Goal: Navigation & Orientation: Find specific page/section

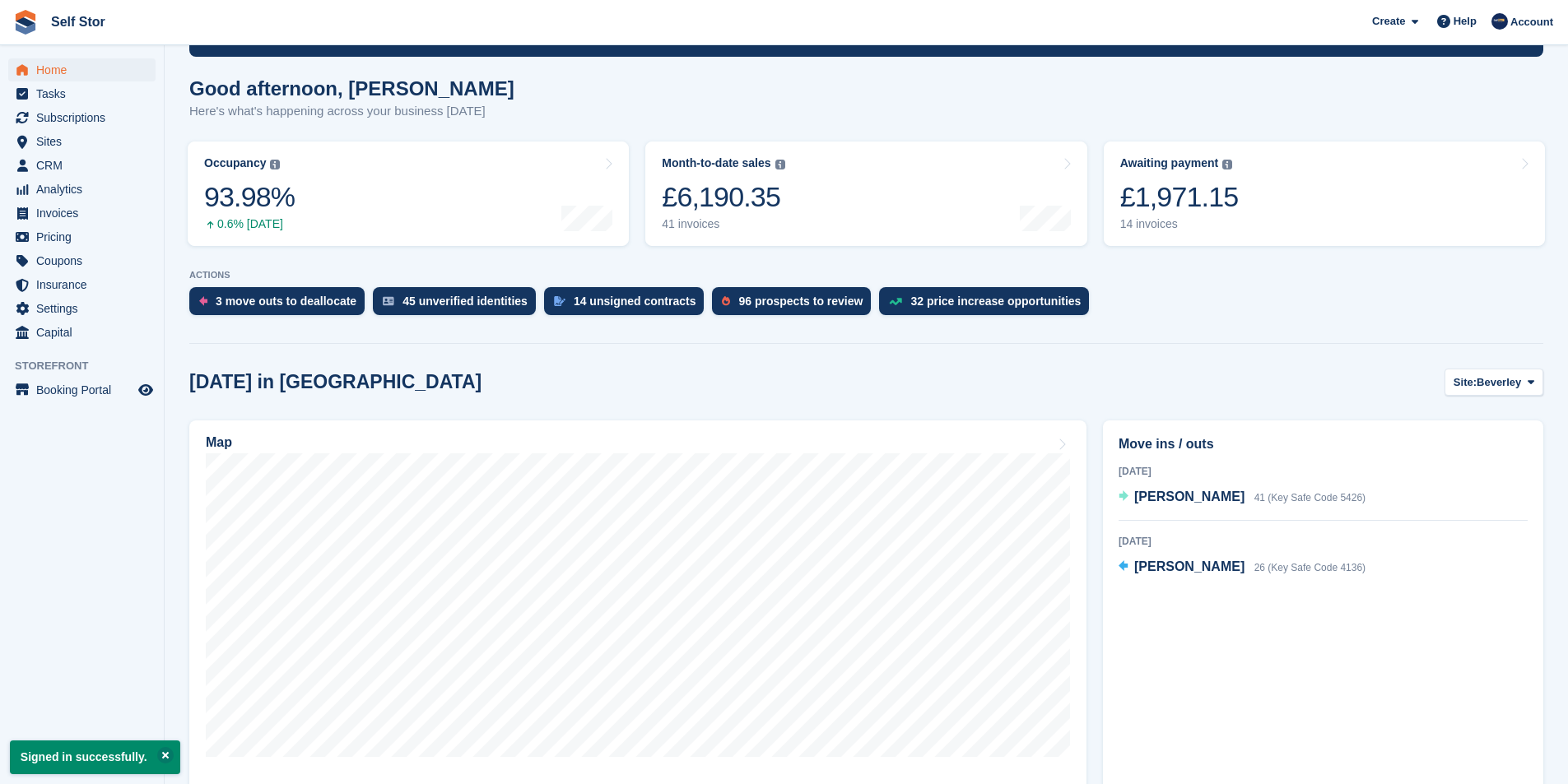
scroll to position [246, 0]
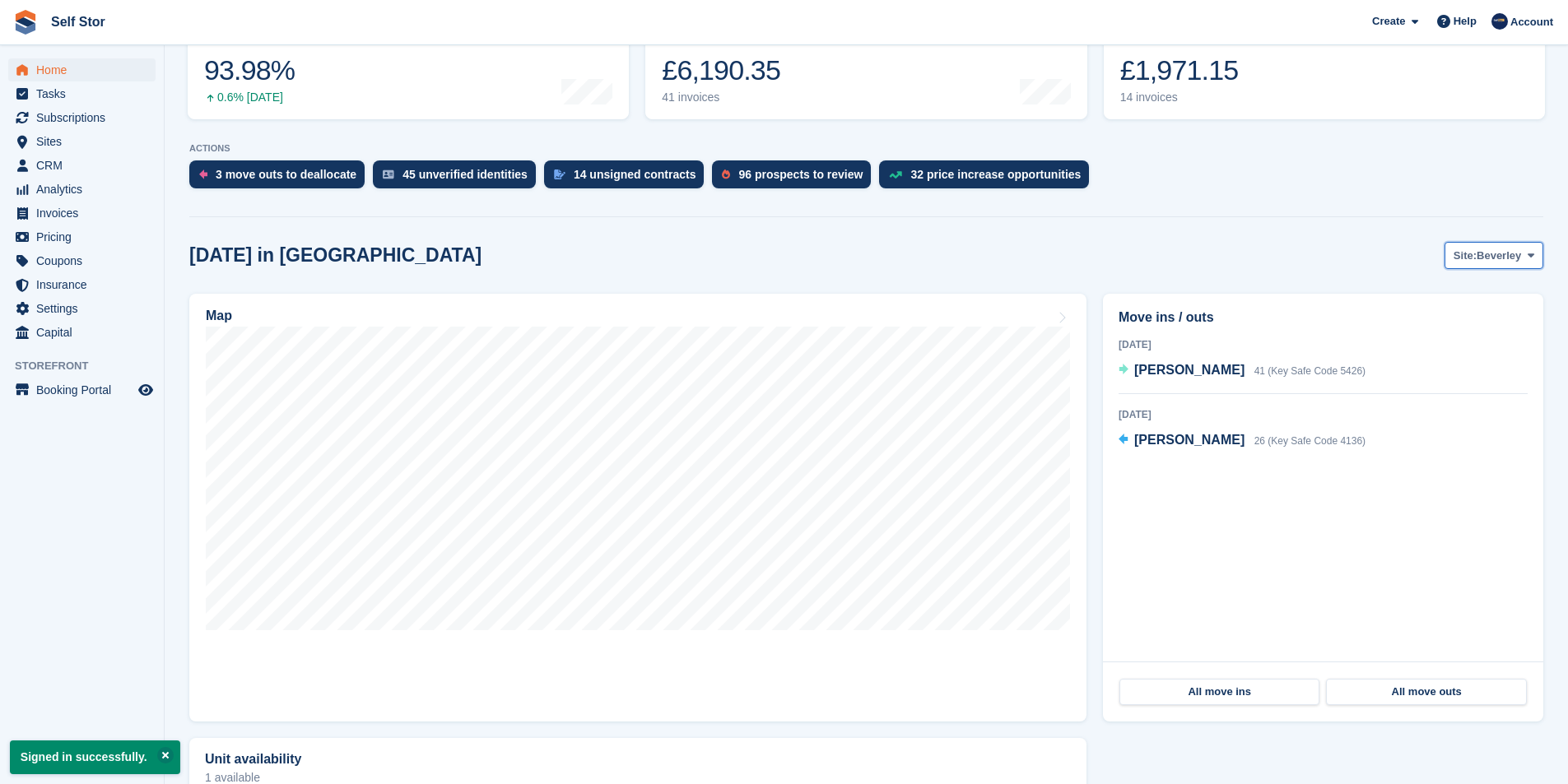
click at [1492, 262] on span "Beverley" at bounding box center [1498, 256] width 45 height 16
click at [1459, 323] on link "Hull" at bounding box center [1463, 324] width 143 height 30
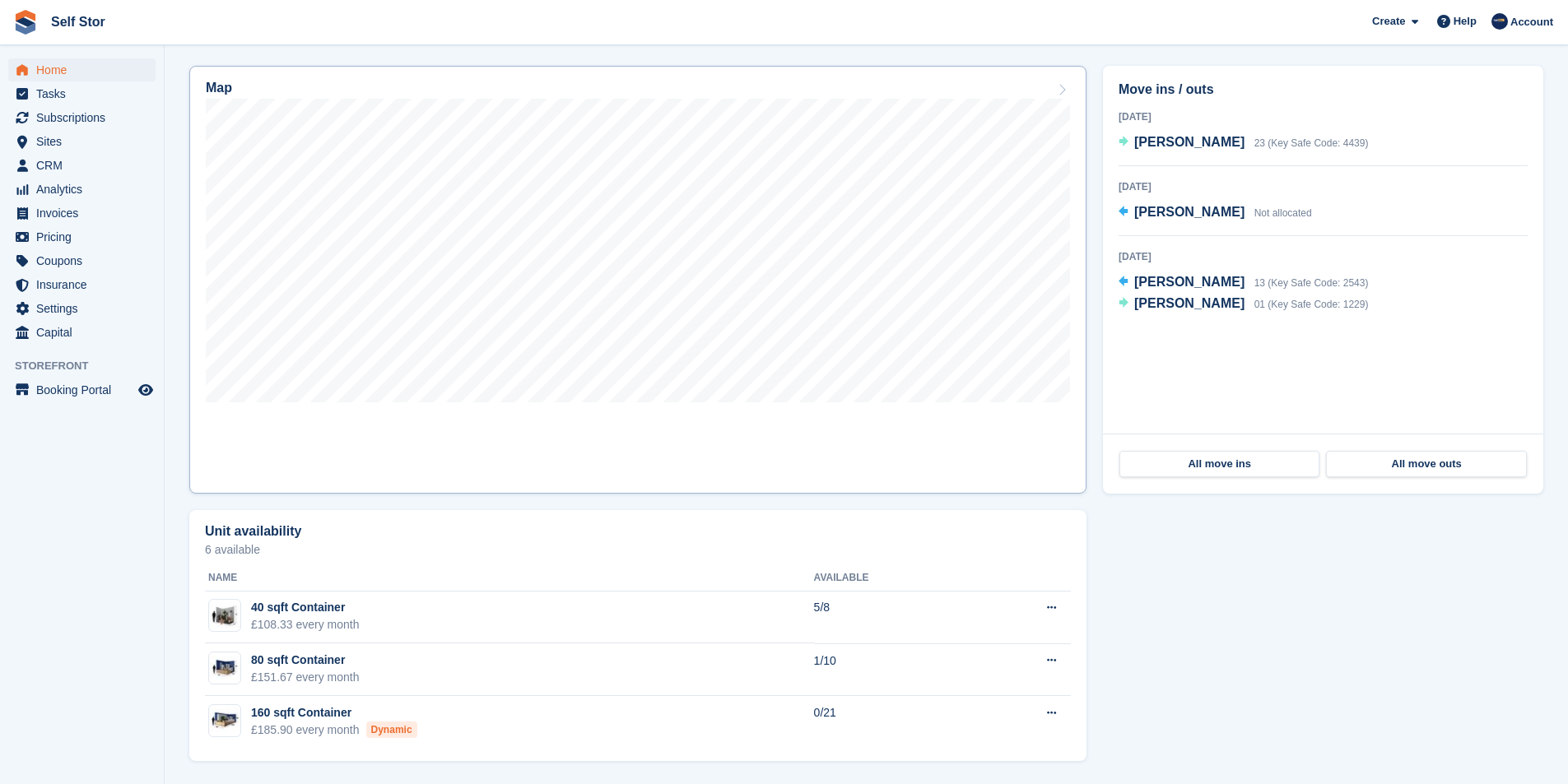
scroll to position [146, 0]
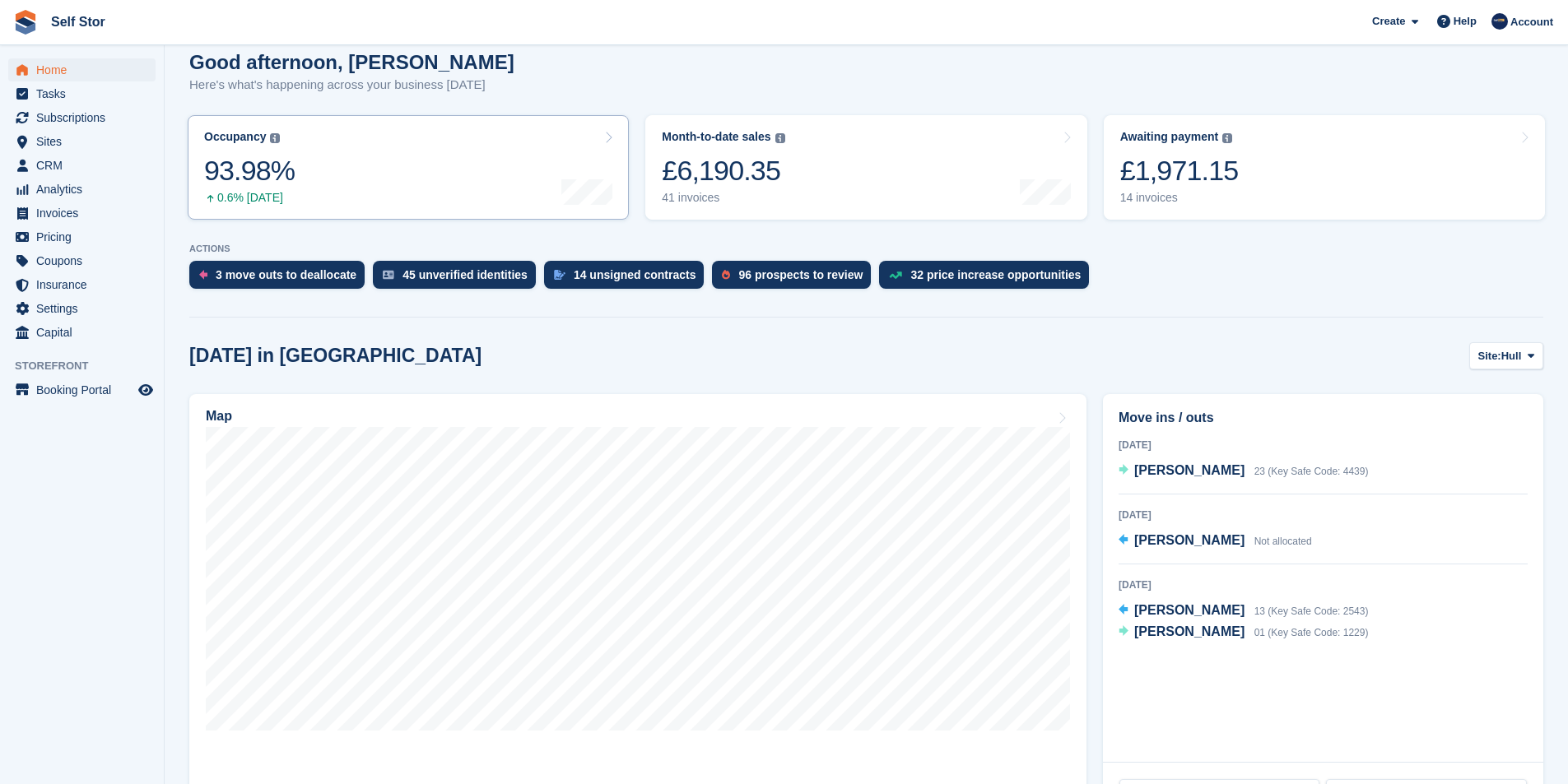
click at [340, 182] on link "Occupancy The percentage of all currently allocated units in terms of area. Inc…" at bounding box center [408, 167] width 441 height 105
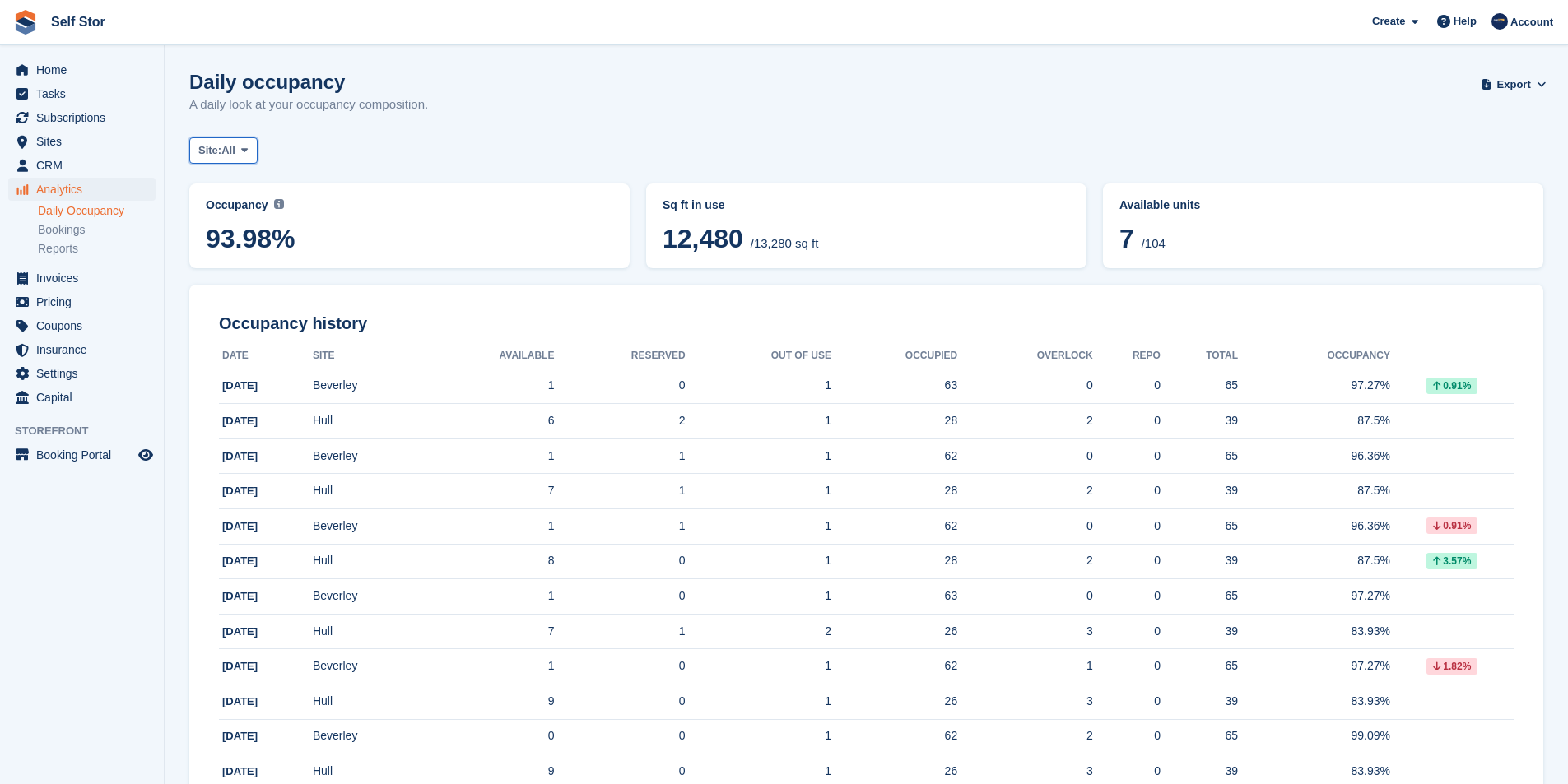
click at [251, 146] on span at bounding box center [244, 150] width 13 height 13
click at [225, 255] on link "Hull" at bounding box center [268, 248] width 143 height 30
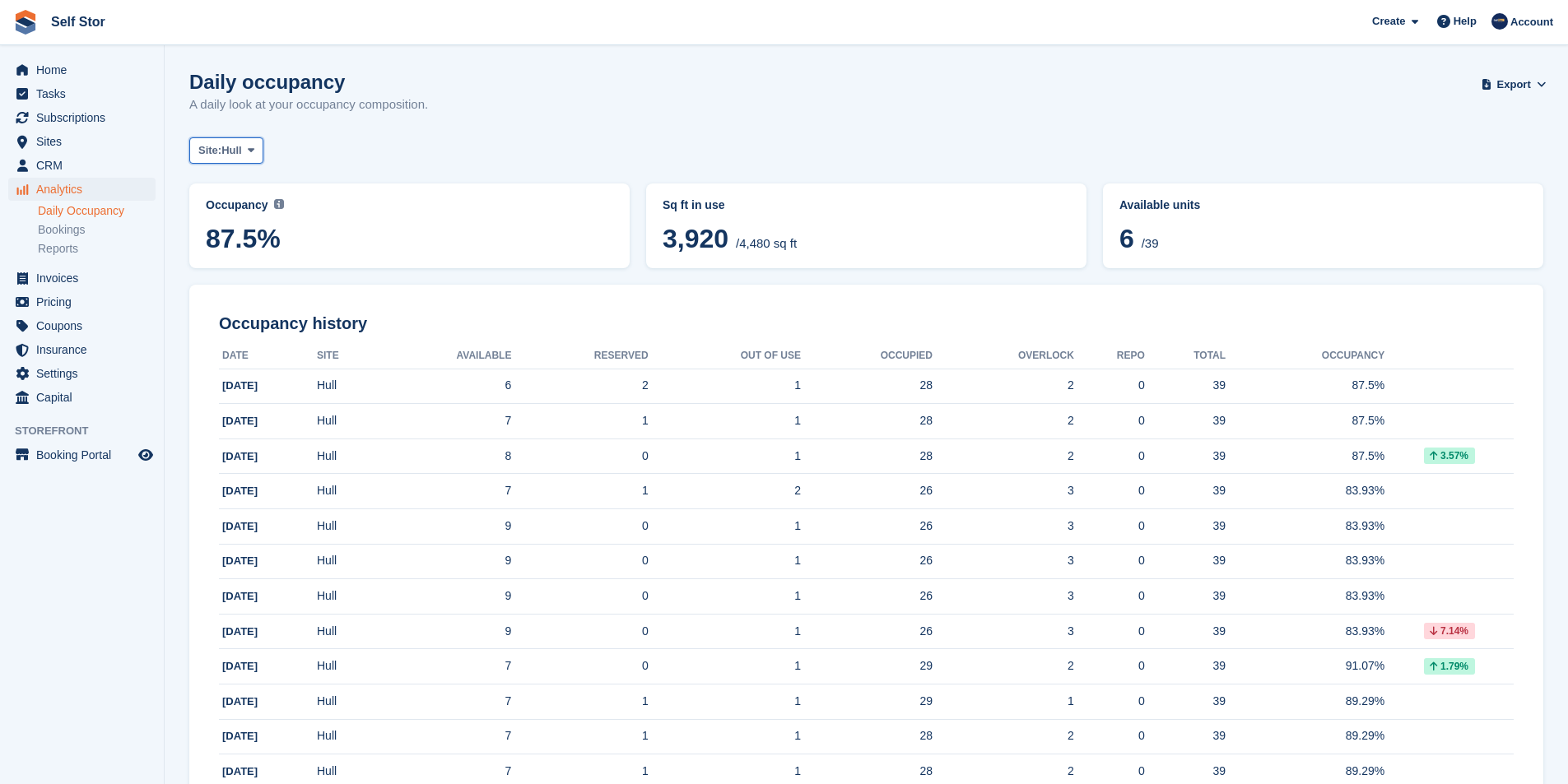
click at [254, 150] on icon at bounding box center [250, 150] width 6 height 11
click at [245, 212] on link "Beverley" at bounding box center [268, 218] width 143 height 30
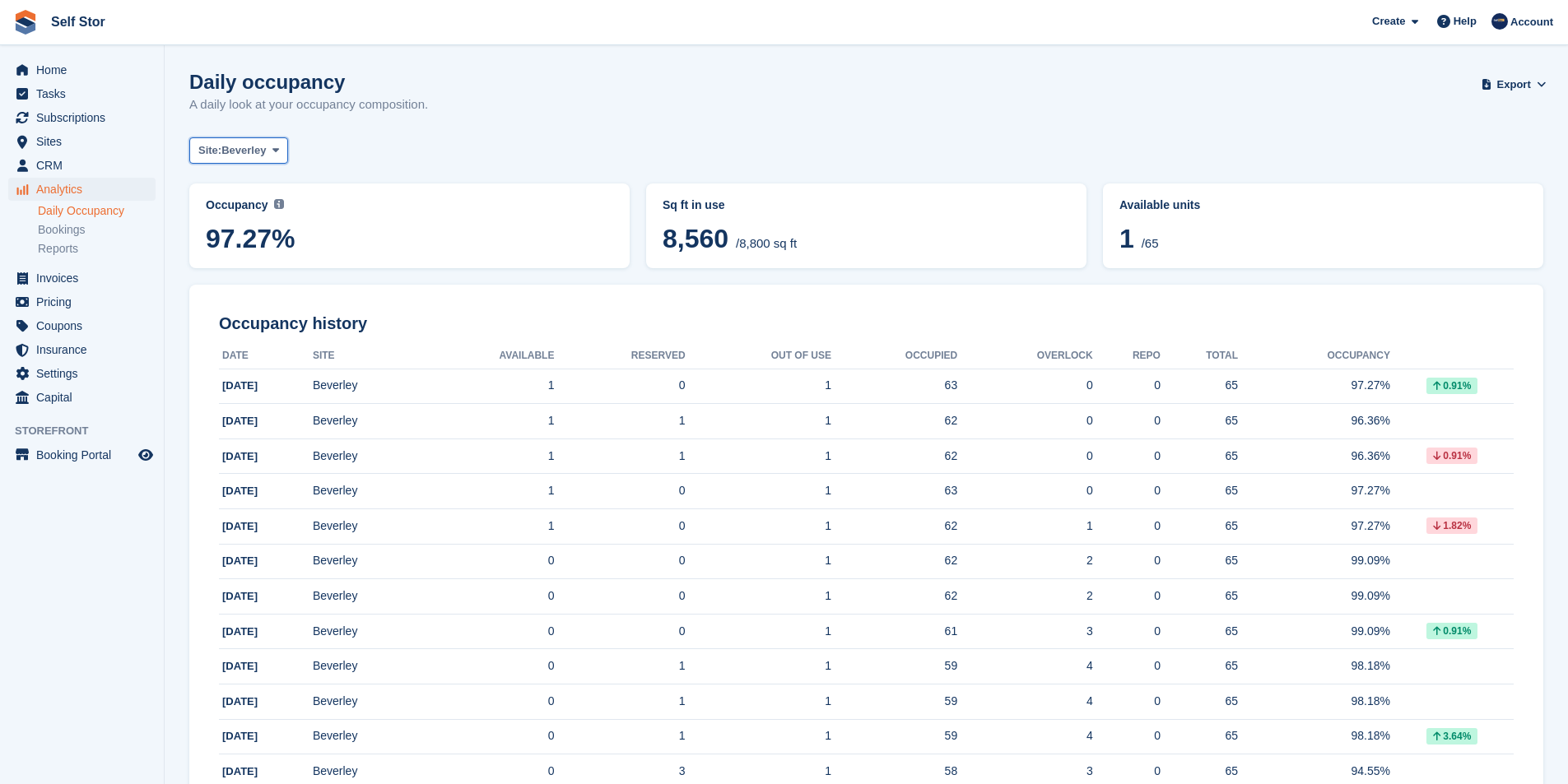
click at [270, 149] on span at bounding box center [276, 150] width 13 height 13
click at [51, 73] on span "Home" at bounding box center [86, 69] width 99 height 23
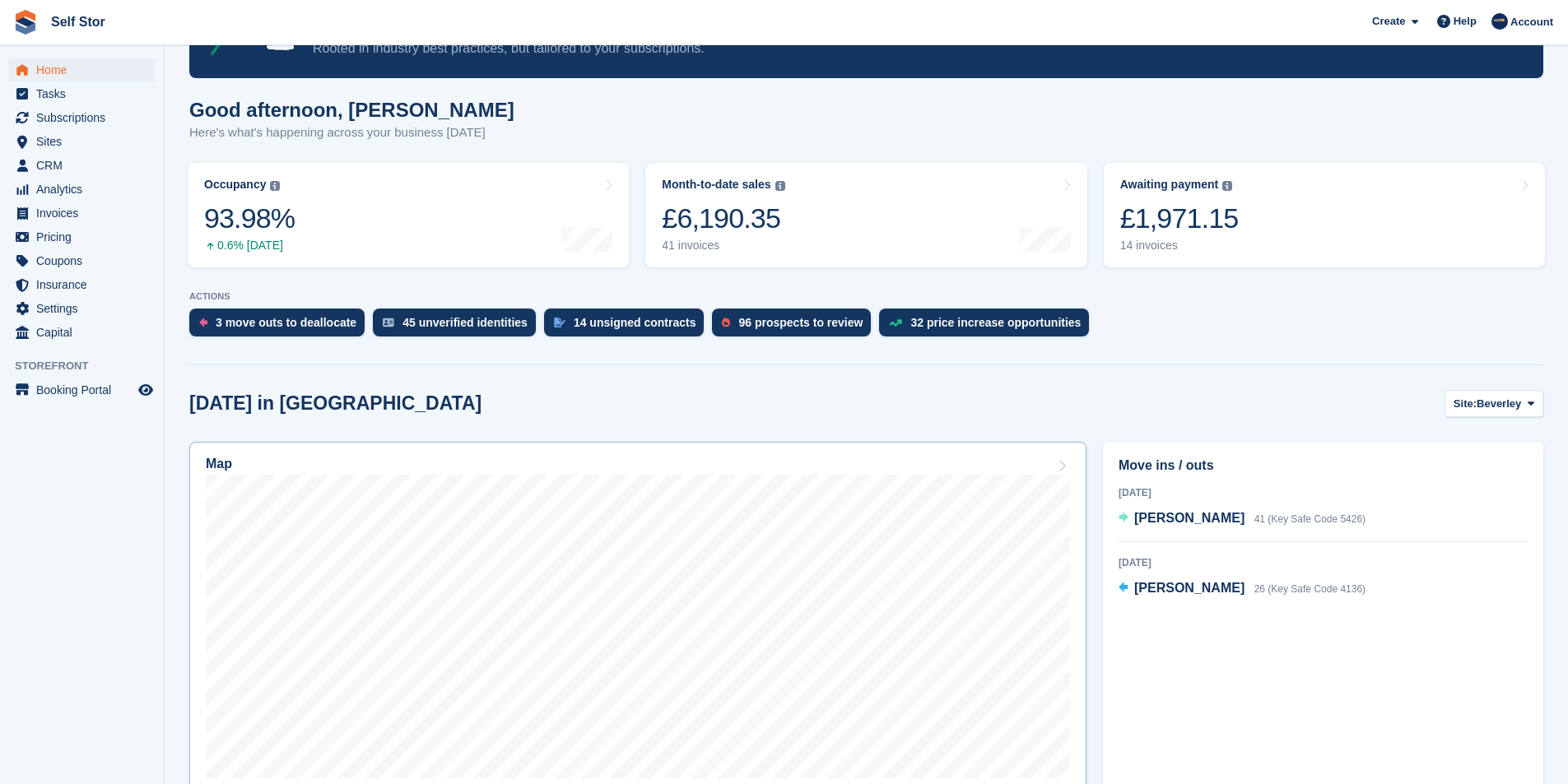
scroll to position [246, 0]
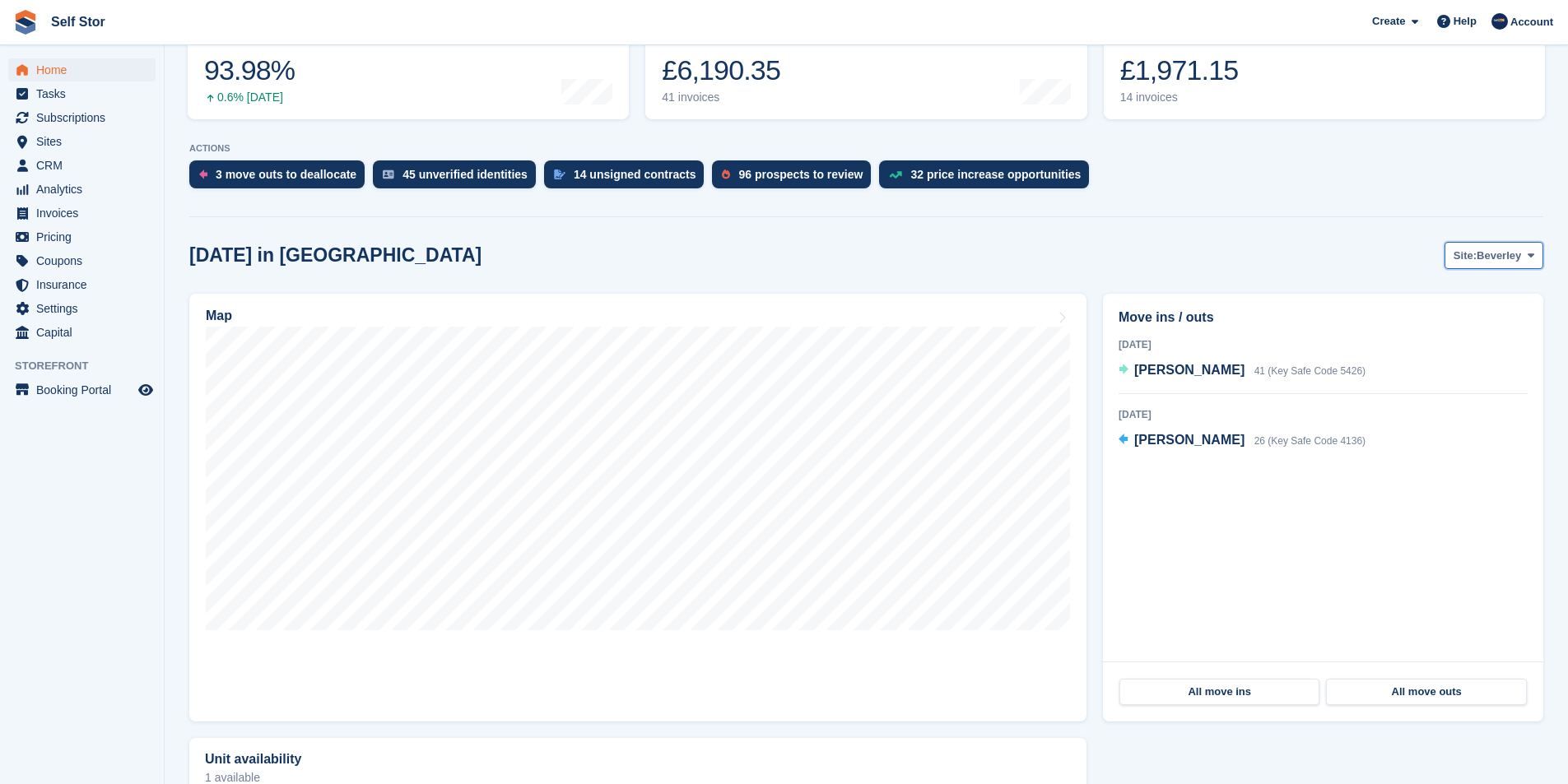
click at [1473, 259] on span "Site:" at bounding box center [1464, 256] width 23 height 16
click at [1431, 326] on link "Hull" at bounding box center [1463, 324] width 143 height 30
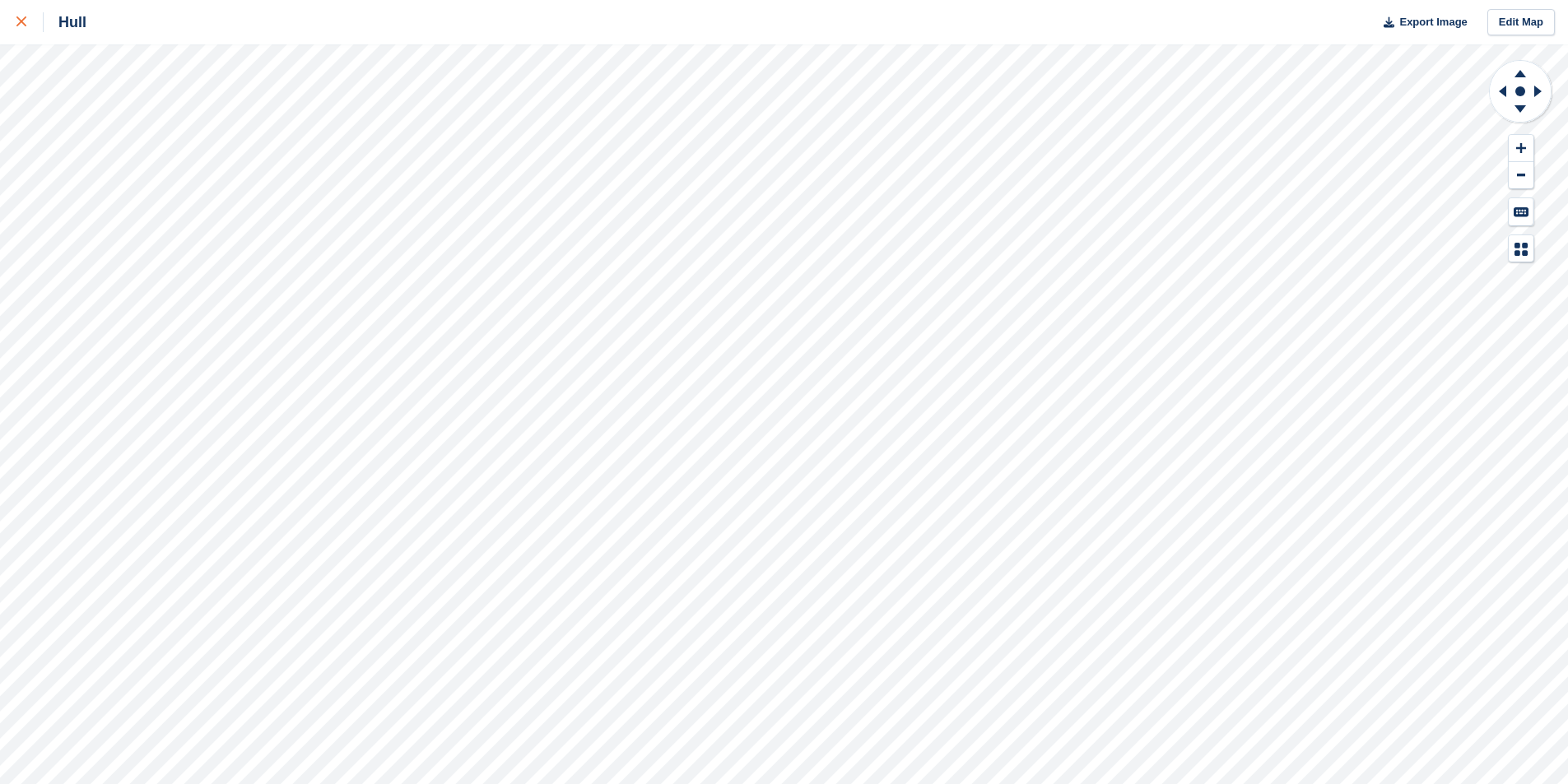
click at [23, 25] on icon at bounding box center [21, 21] width 10 height 10
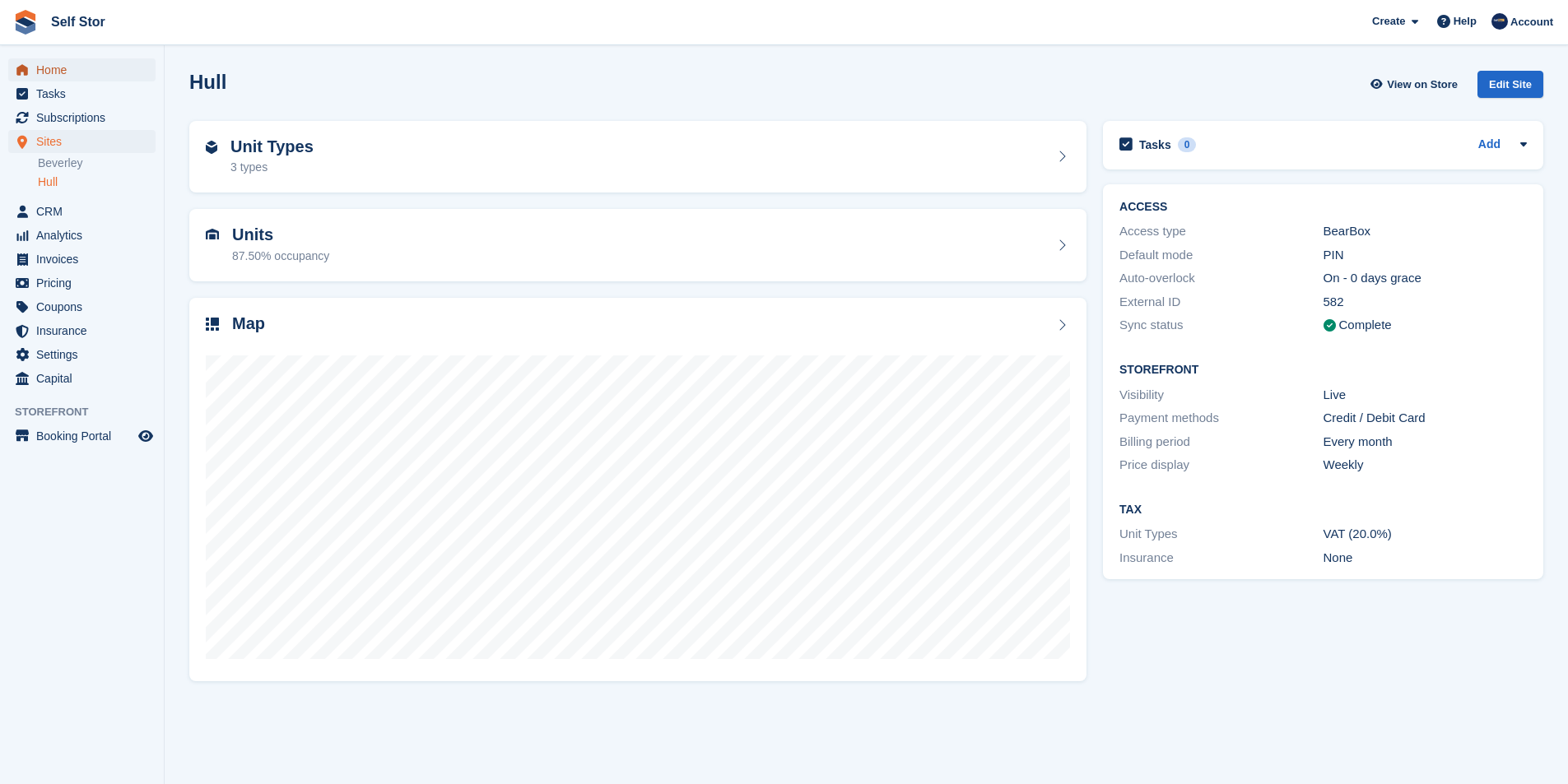
click at [68, 75] on span "Home" at bounding box center [86, 69] width 99 height 23
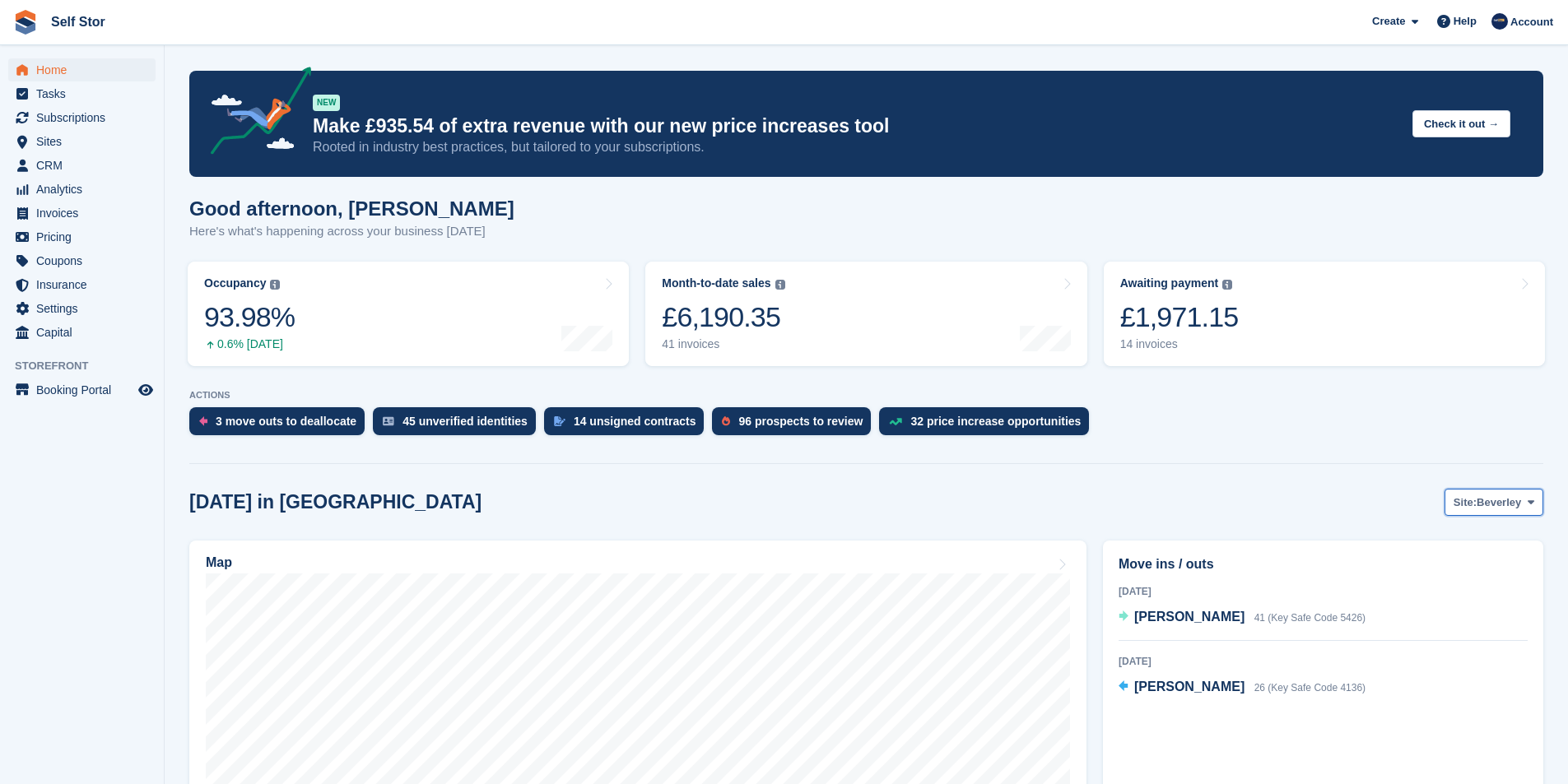
click at [1502, 508] on span "Beverley" at bounding box center [1498, 502] width 45 height 16
click at [1477, 568] on link "Hull" at bounding box center [1463, 570] width 143 height 30
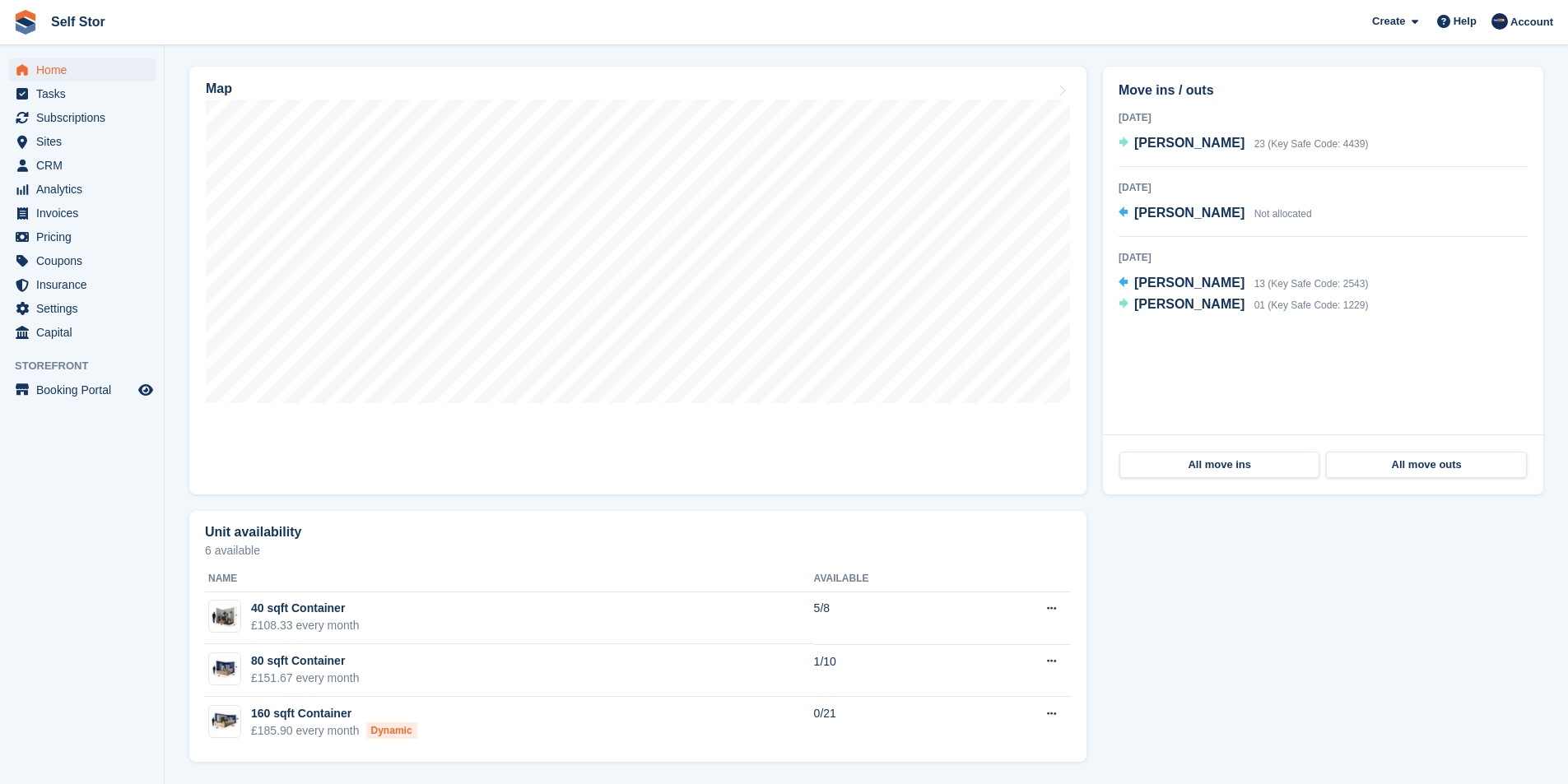
scroll to position [476, 0]
